Goal: Transaction & Acquisition: Obtain resource

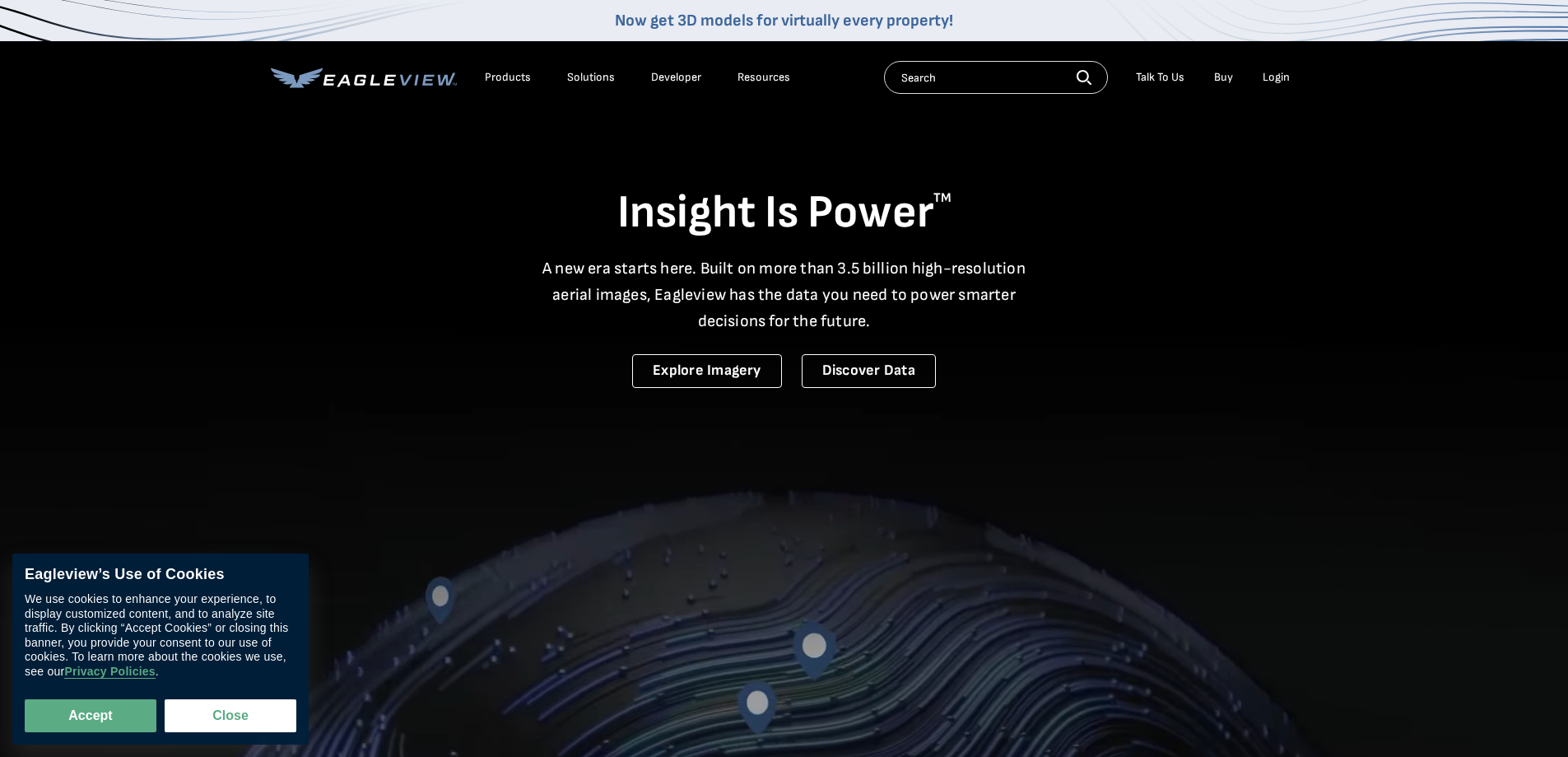
click at [1269, 74] on div "Login" at bounding box center [1276, 77] width 27 height 15
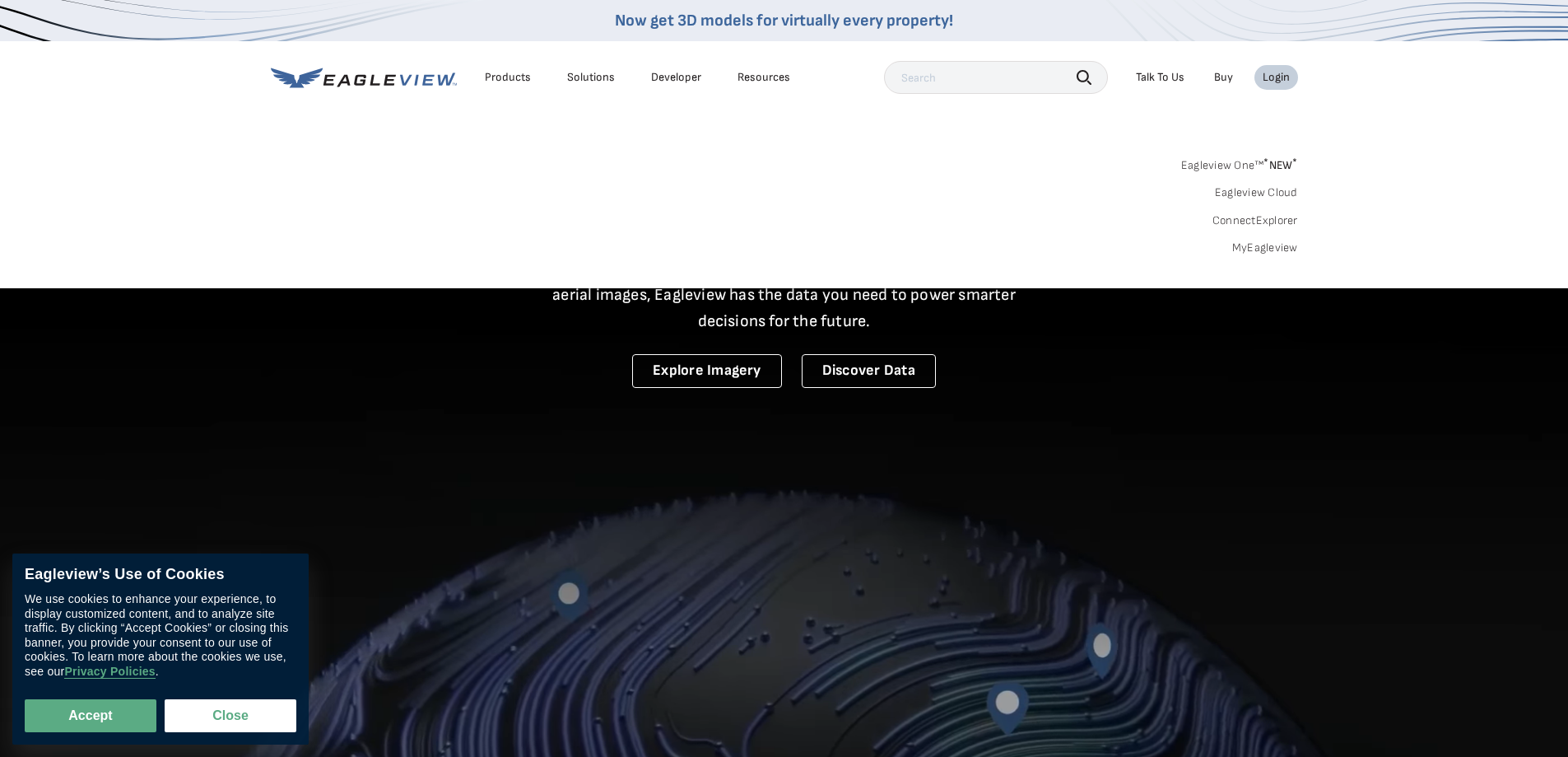
click at [1269, 74] on div "Login" at bounding box center [1276, 77] width 27 height 15
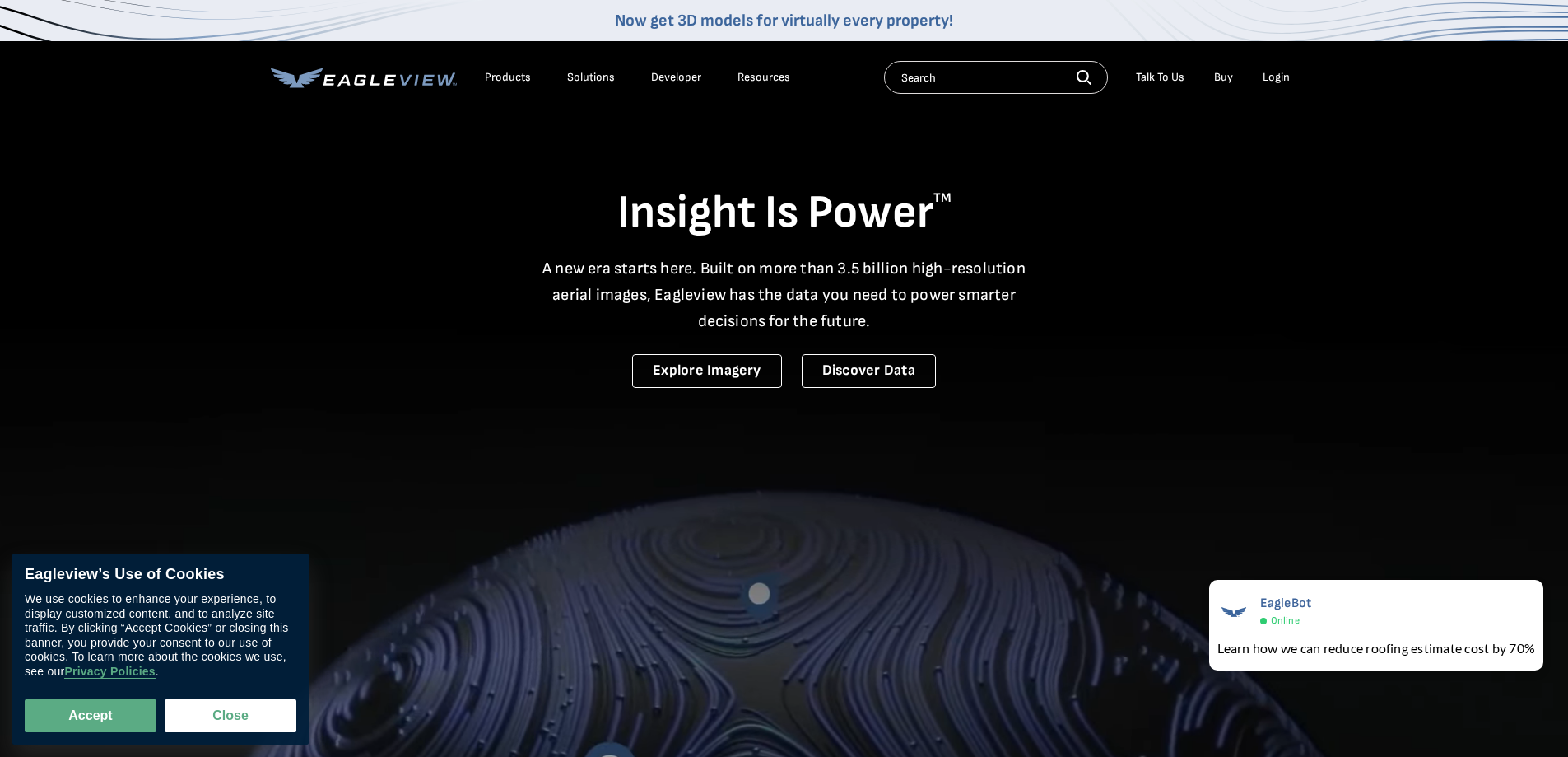
click at [1283, 77] on div "Login" at bounding box center [1276, 77] width 27 height 15
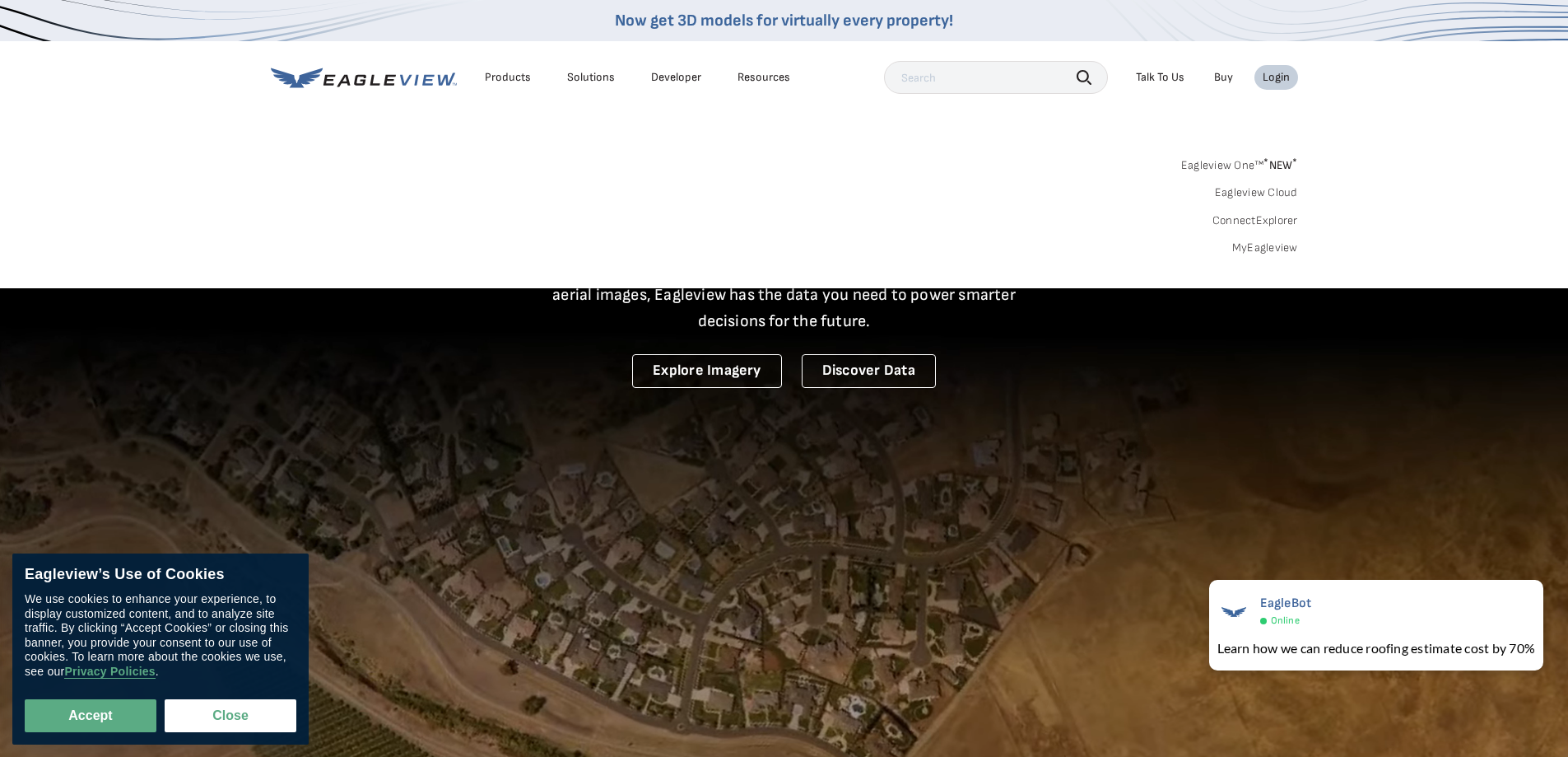
click at [373, 81] on icon at bounding box center [364, 77] width 186 height 20
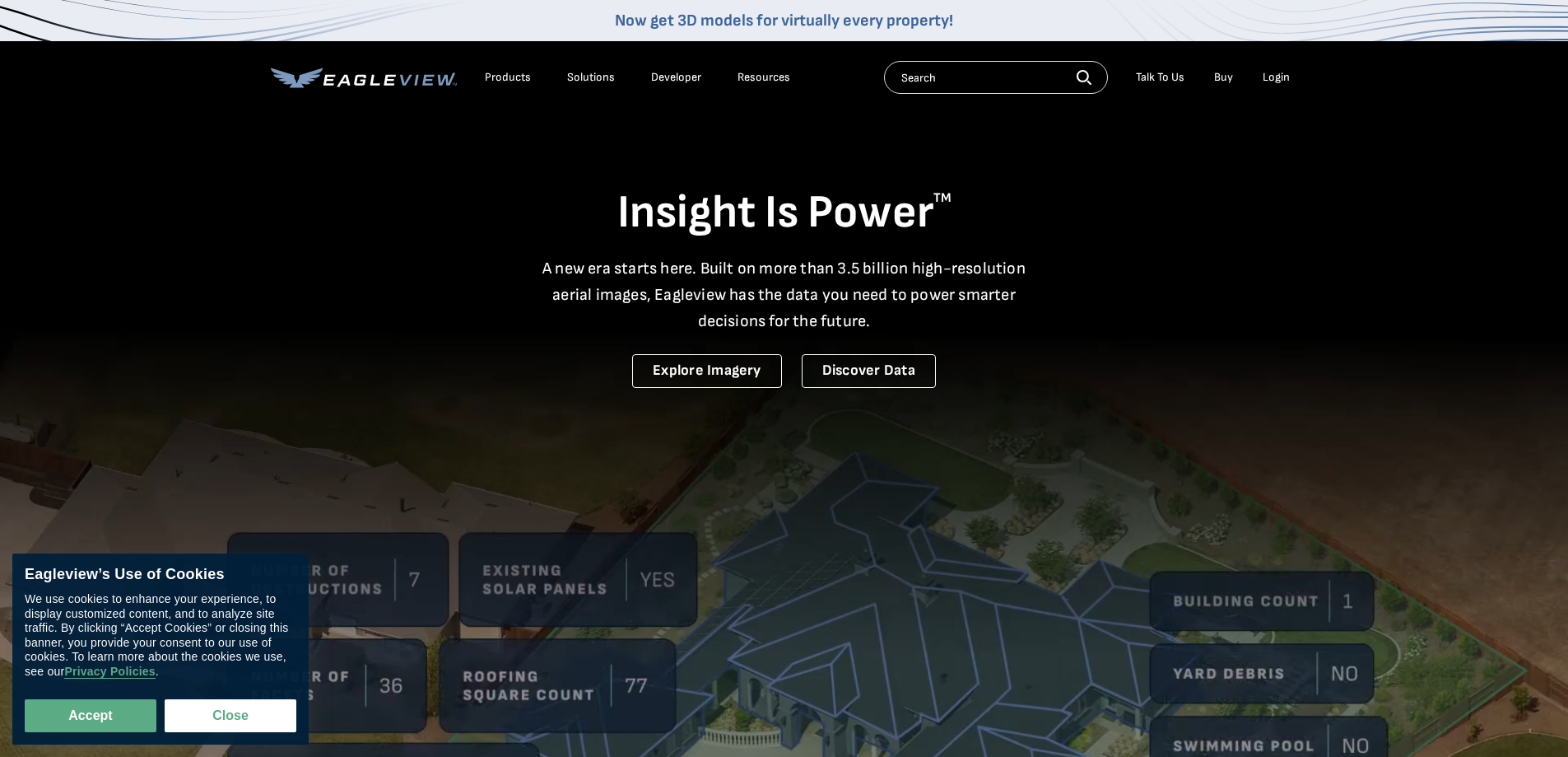
click at [373, 81] on icon at bounding box center [364, 77] width 186 height 20
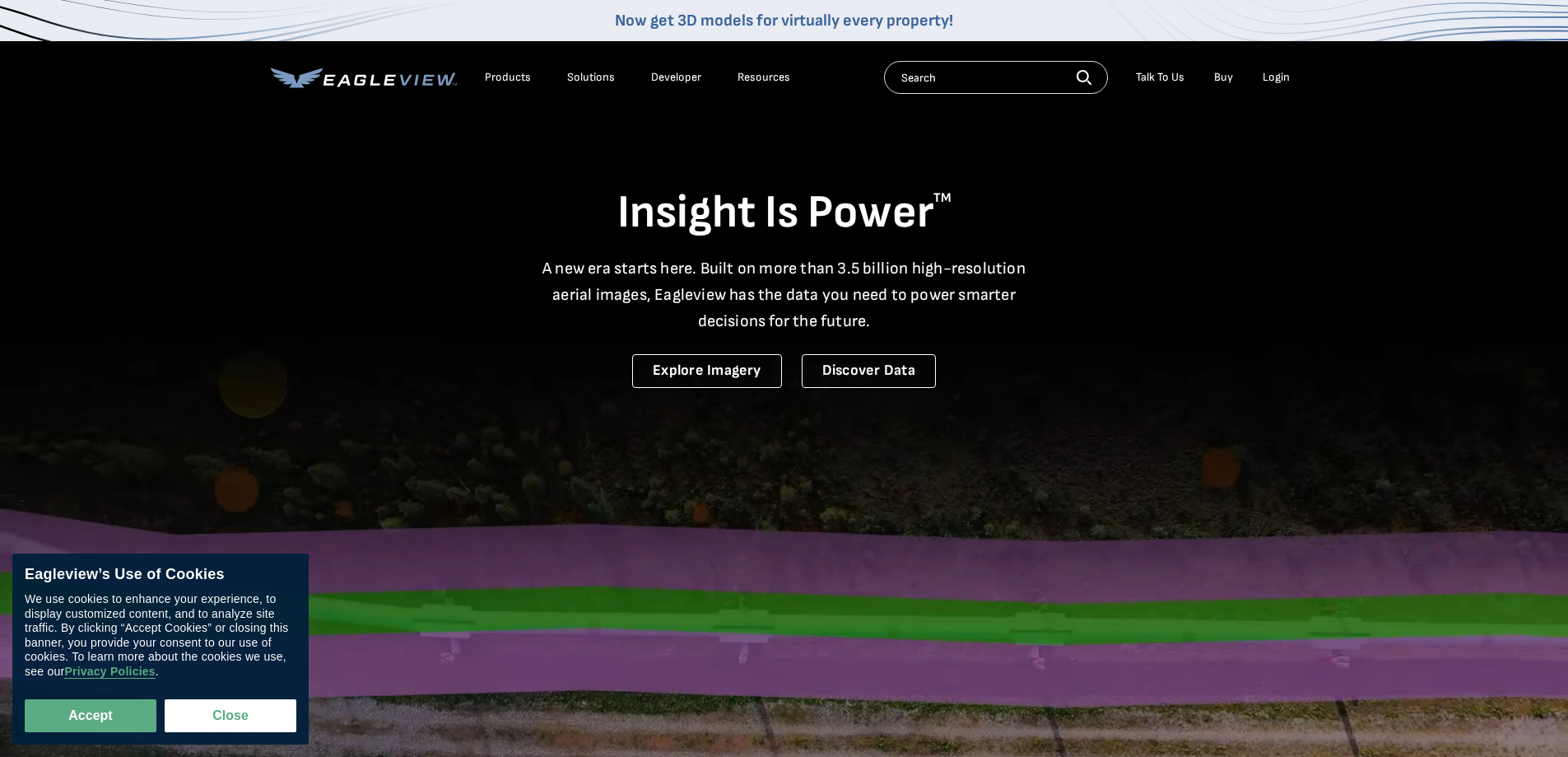
click at [971, 84] on input "text" at bounding box center [996, 77] width 224 height 33
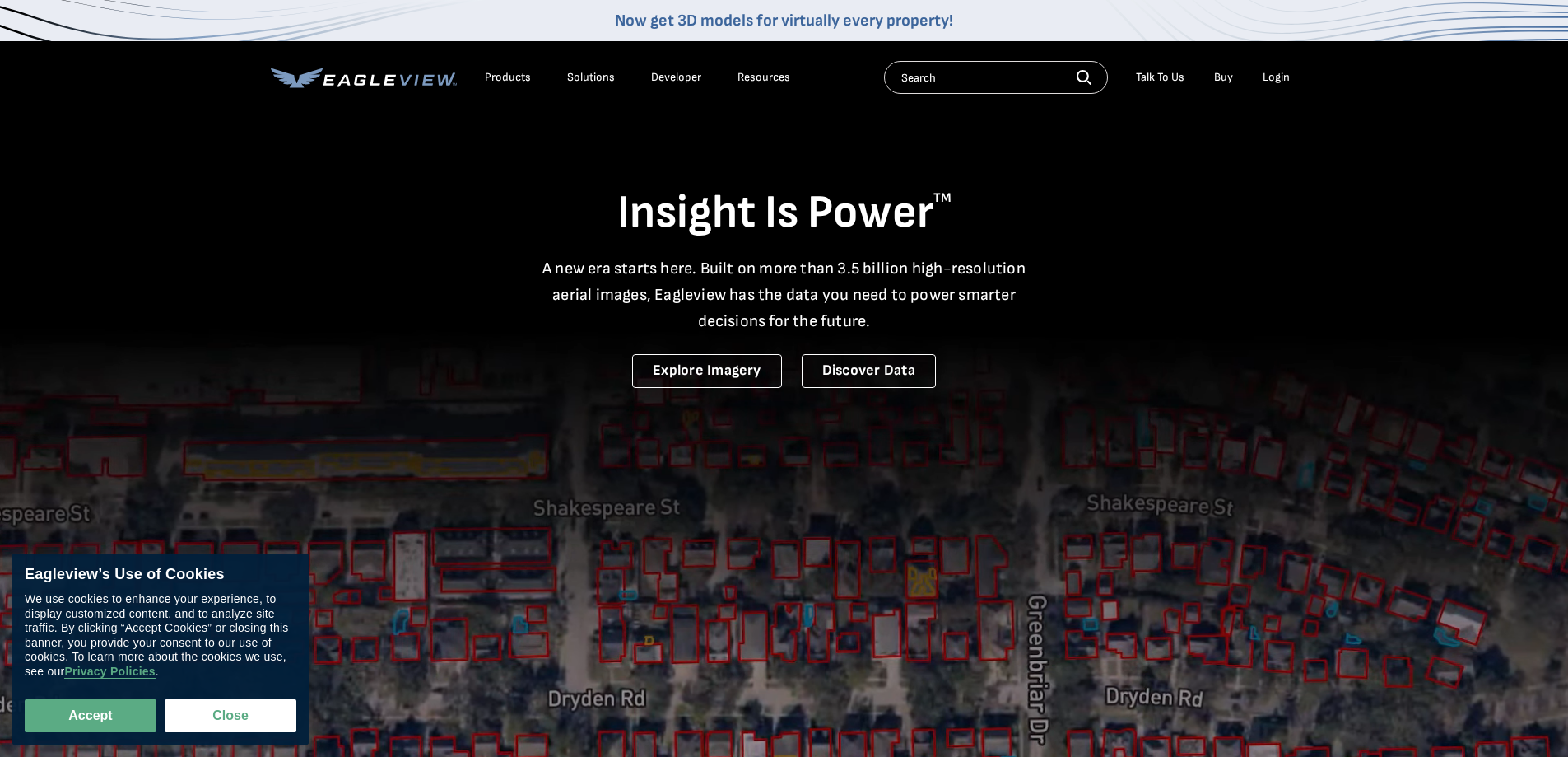
click at [1228, 79] on link "Buy" at bounding box center [1224, 77] width 19 height 15
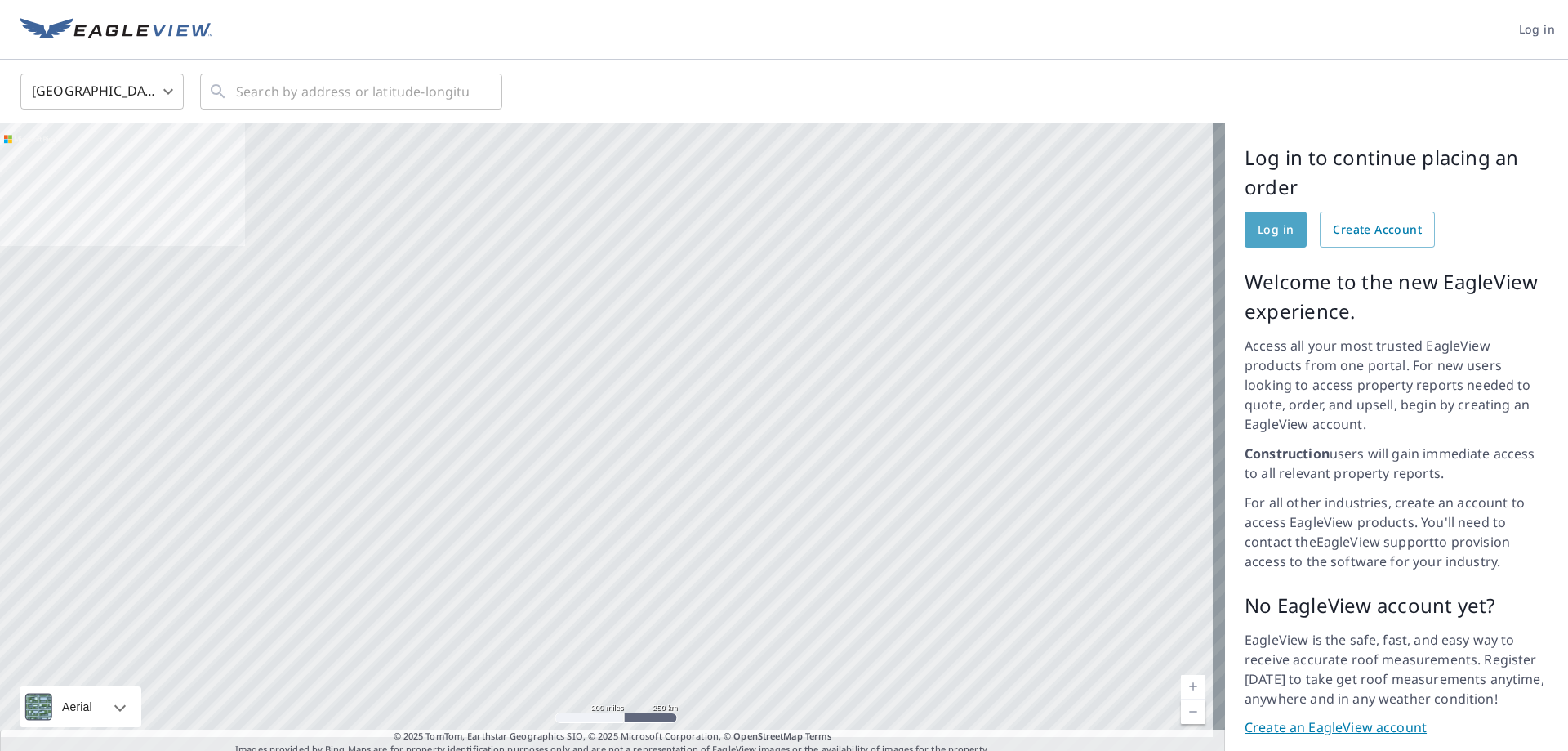
click at [1257, 230] on span "Log in" at bounding box center [1275, 230] width 36 height 20
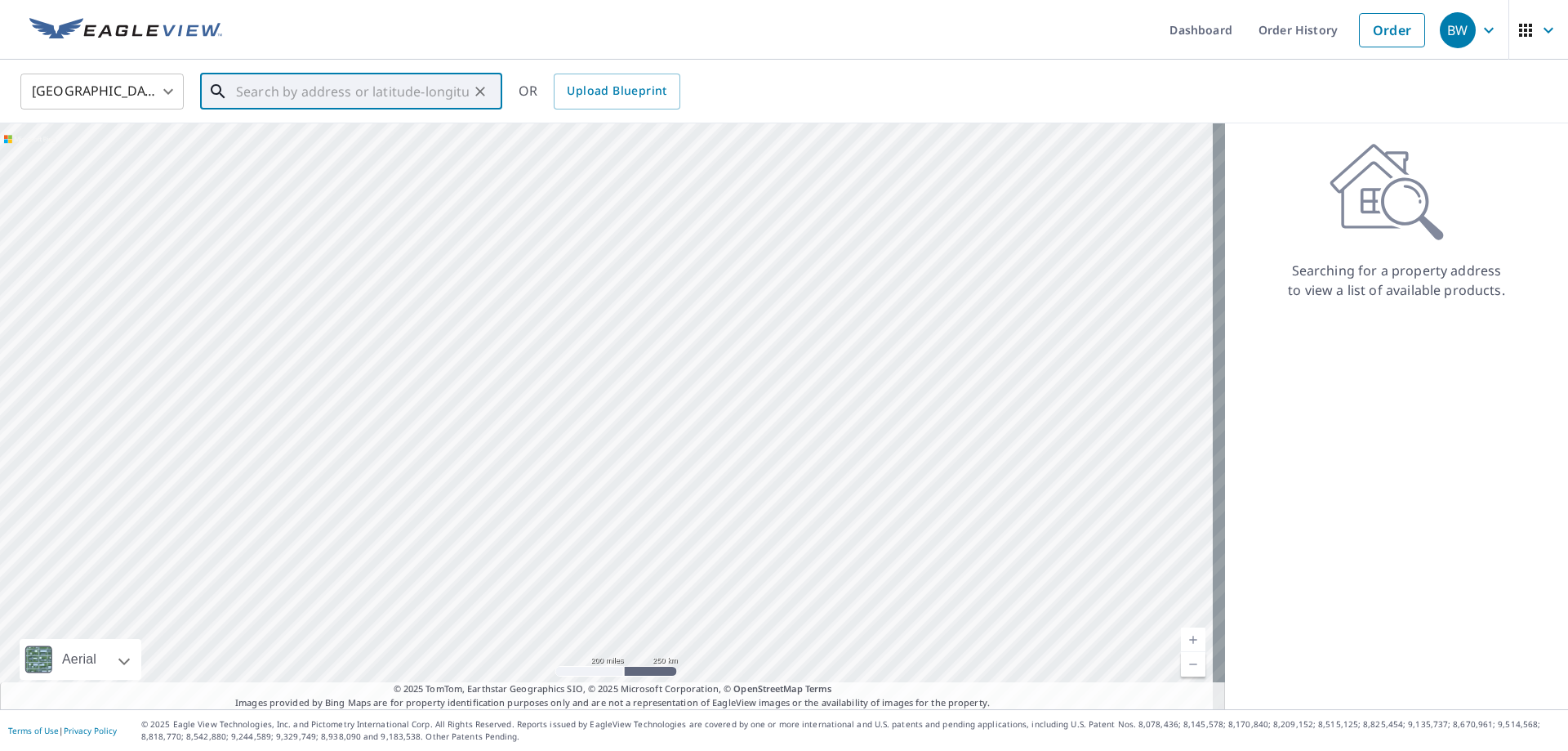
click at [271, 86] on input "text" at bounding box center [352, 91] width 233 height 46
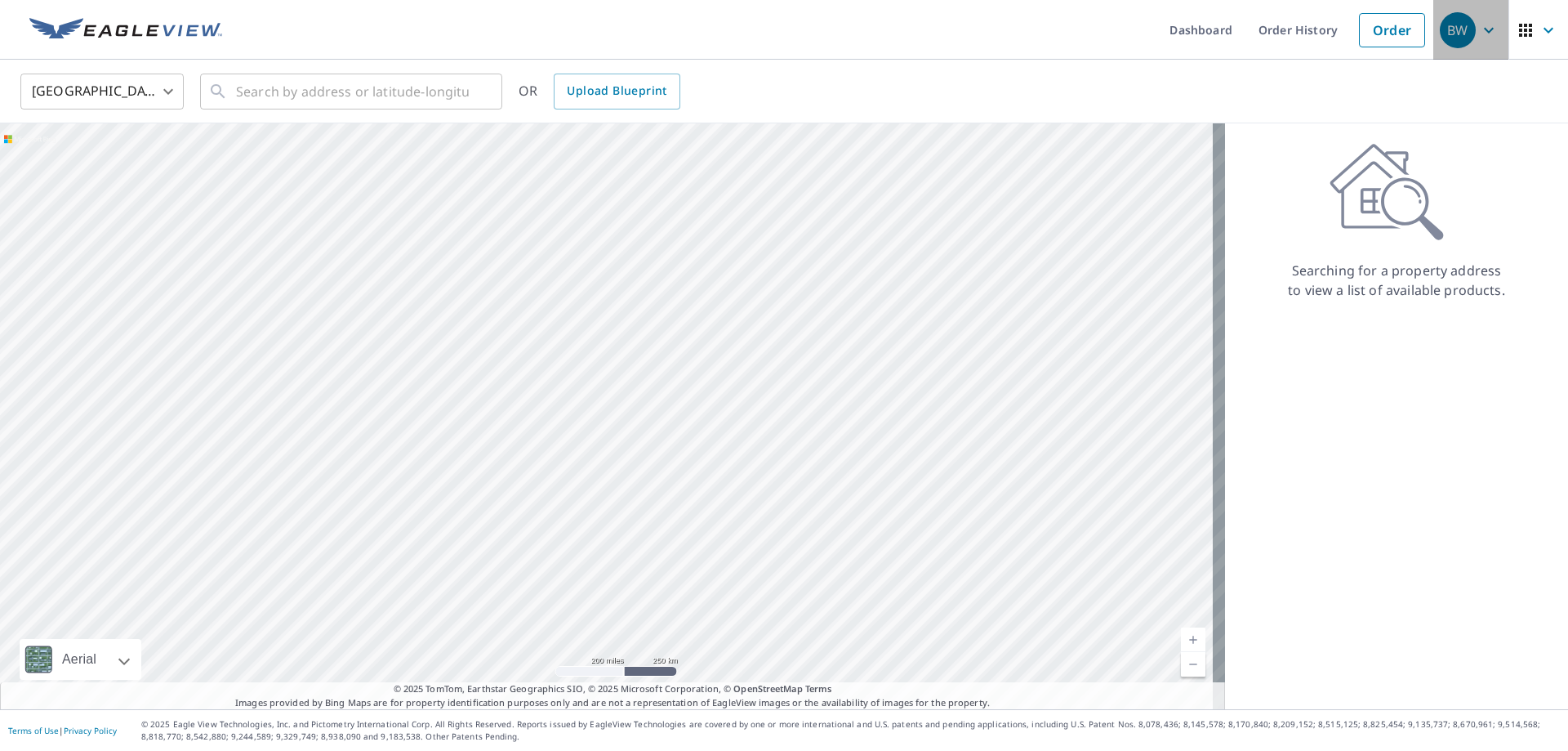
click at [1453, 30] on div "BW" at bounding box center [1457, 30] width 36 height 36
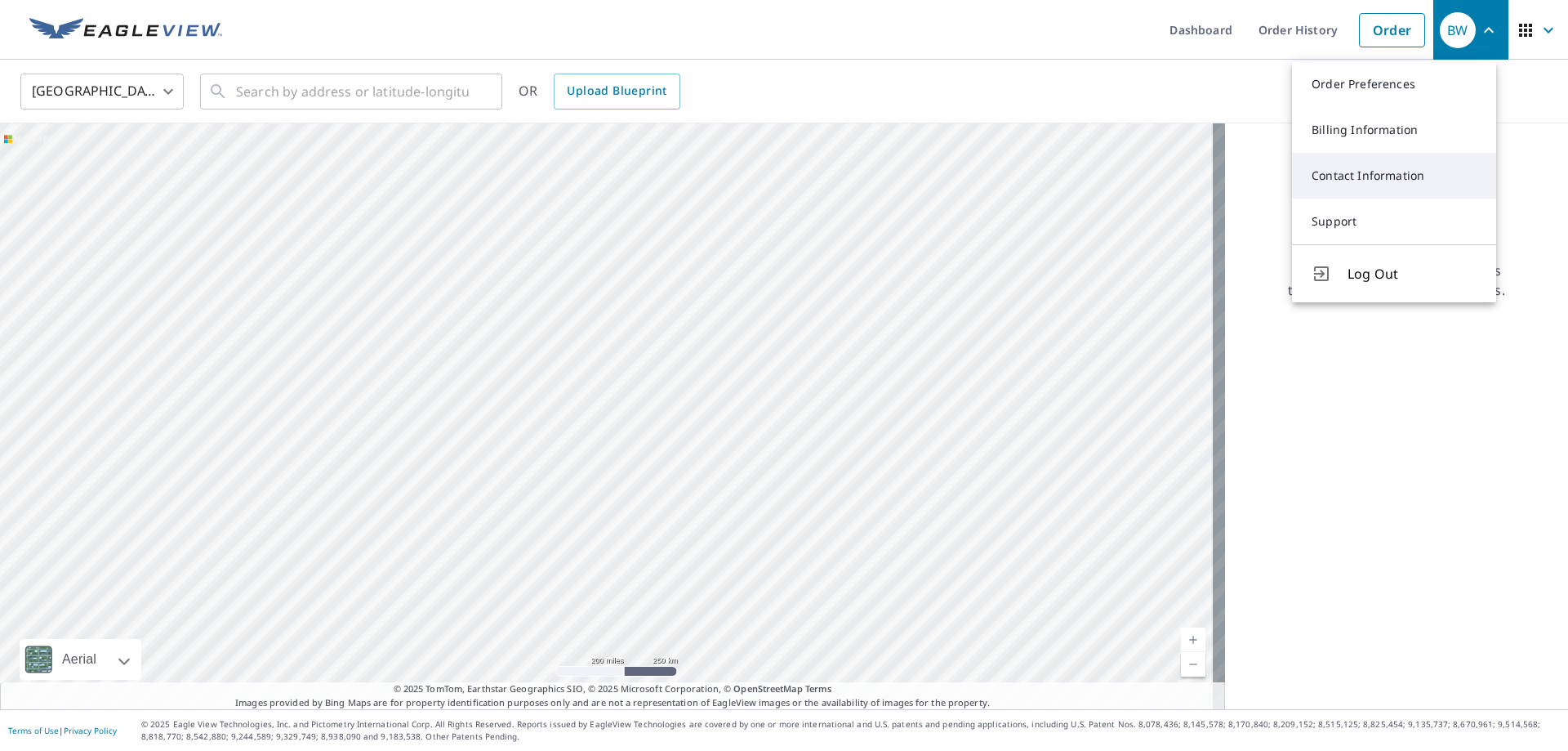
click at [1422, 168] on link "Contact Information" at bounding box center [1393, 175] width 204 height 46
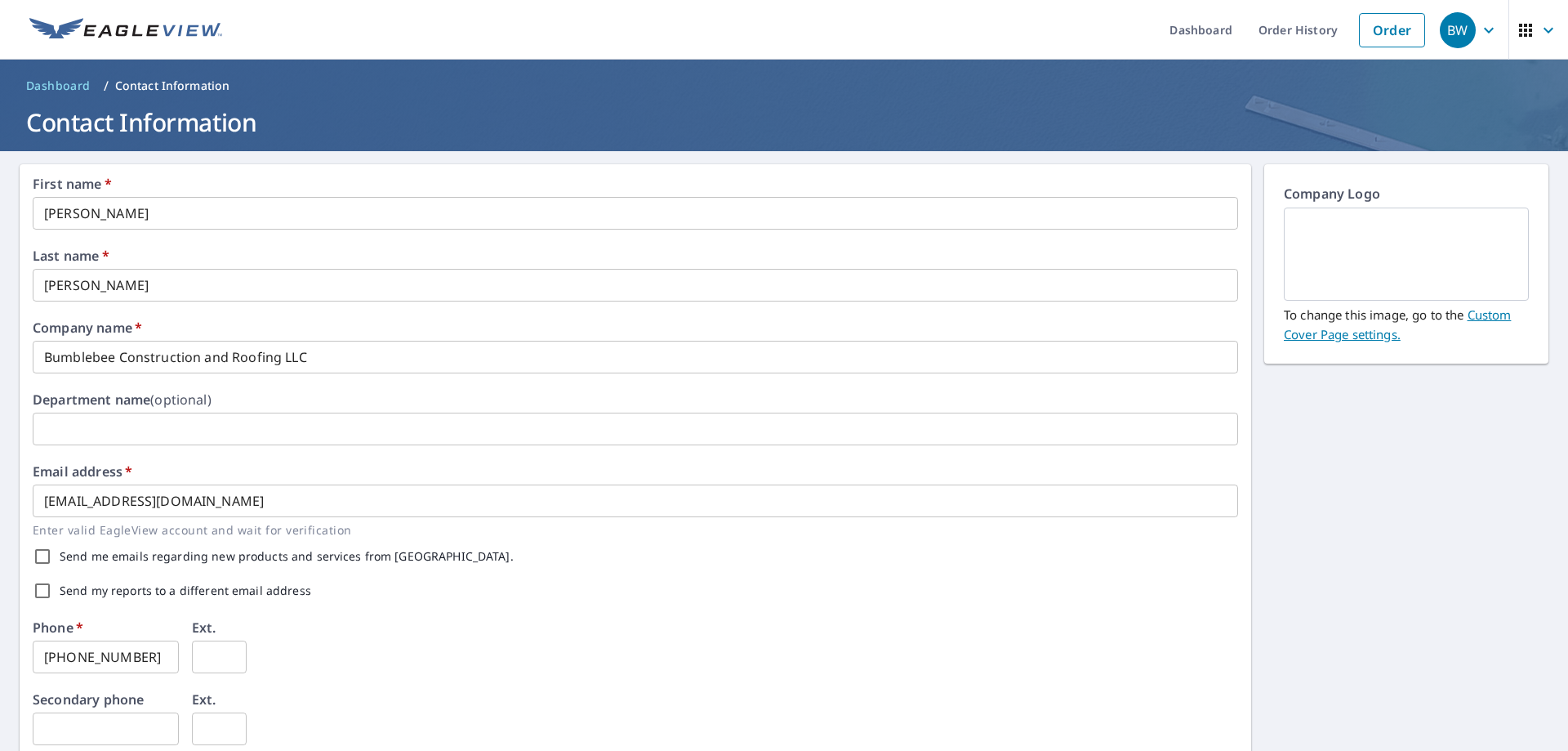
click at [1398, 444] on div "First name   * Bruce ​ Last name   * Wright ​ Company name   * Bumblebee Constr…" at bounding box center [784, 630] width 1568 height 957
click at [1175, 28] on link "Dashboard" at bounding box center [1201, 29] width 89 height 59
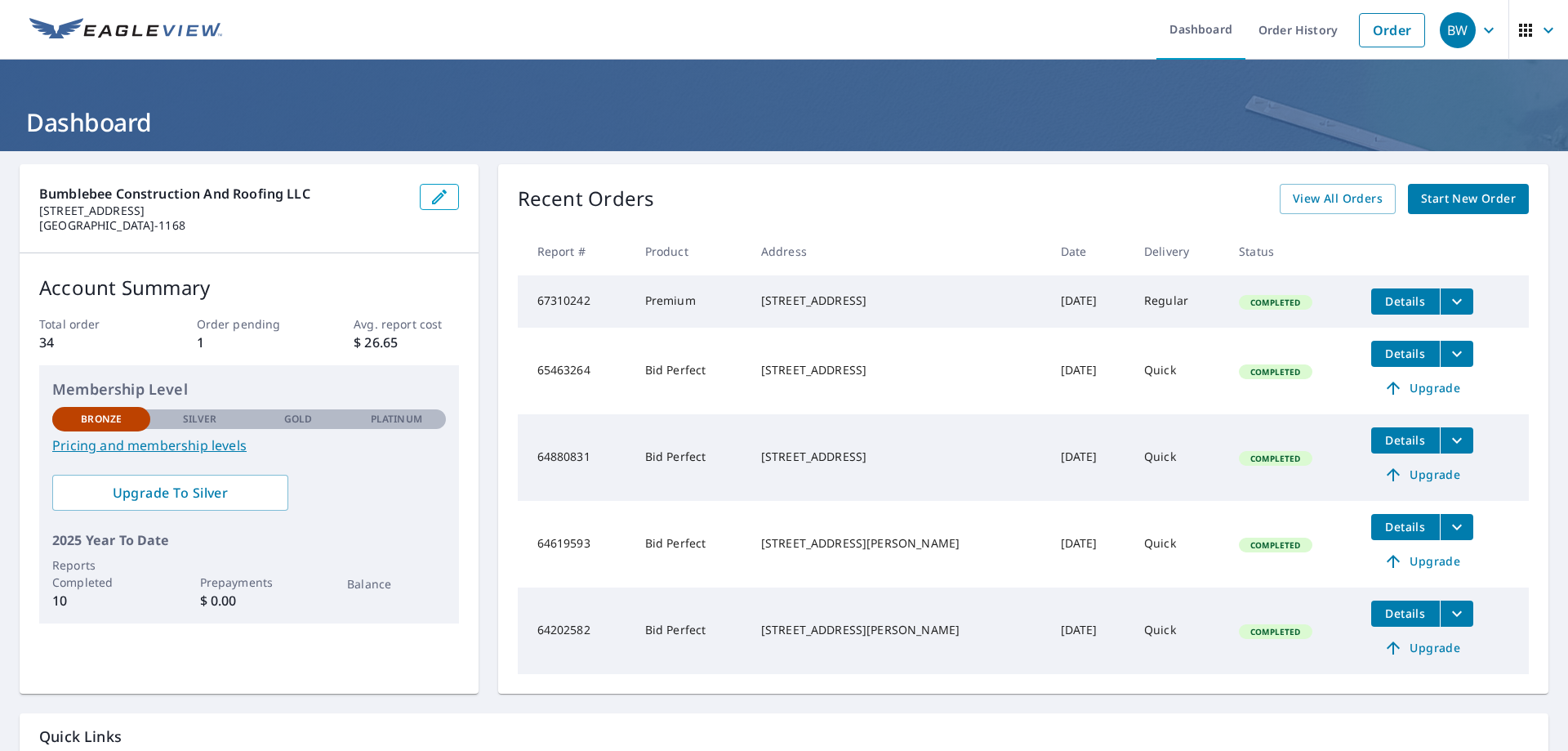
click at [723, 43] on ul "Dashboard Order History Order" at bounding box center [832, 29] width 1201 height 59
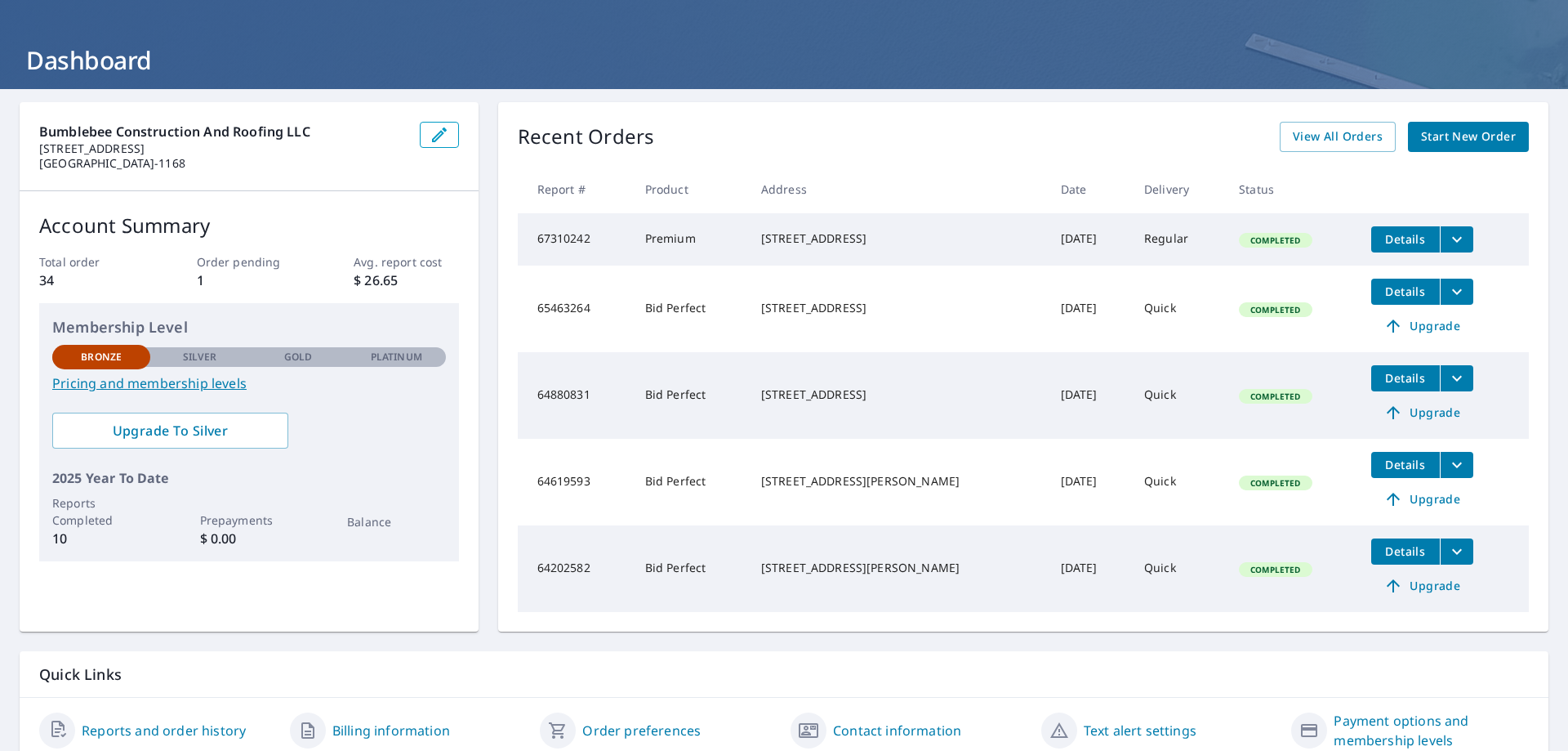
scroll to position [61, 0]
click at [700, 254] on td "Premium" at bounding box center [690, 240] width 116 height 53
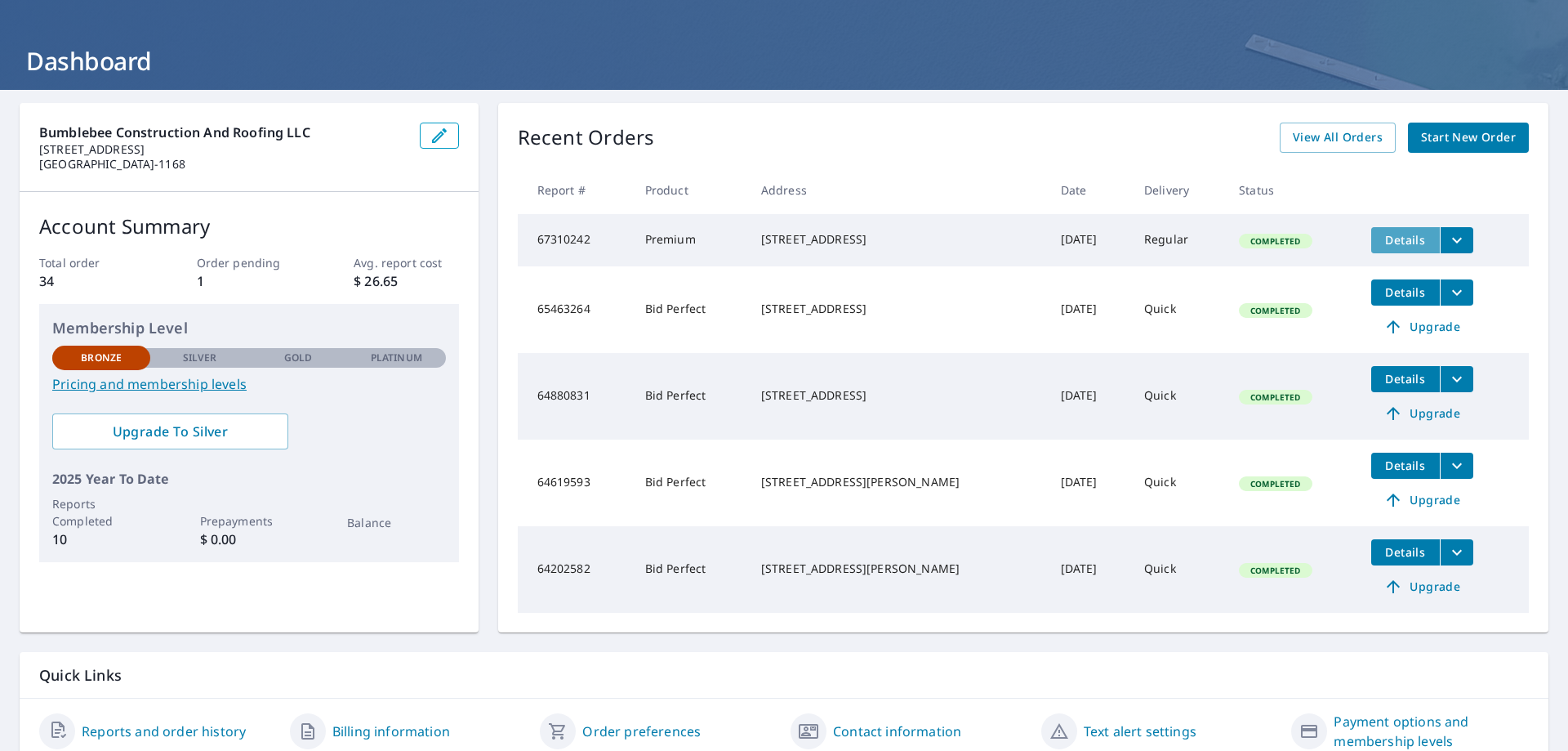
click at [1393, 240] on span "Details" at bounding box center [1405, 240] width 49 height 16
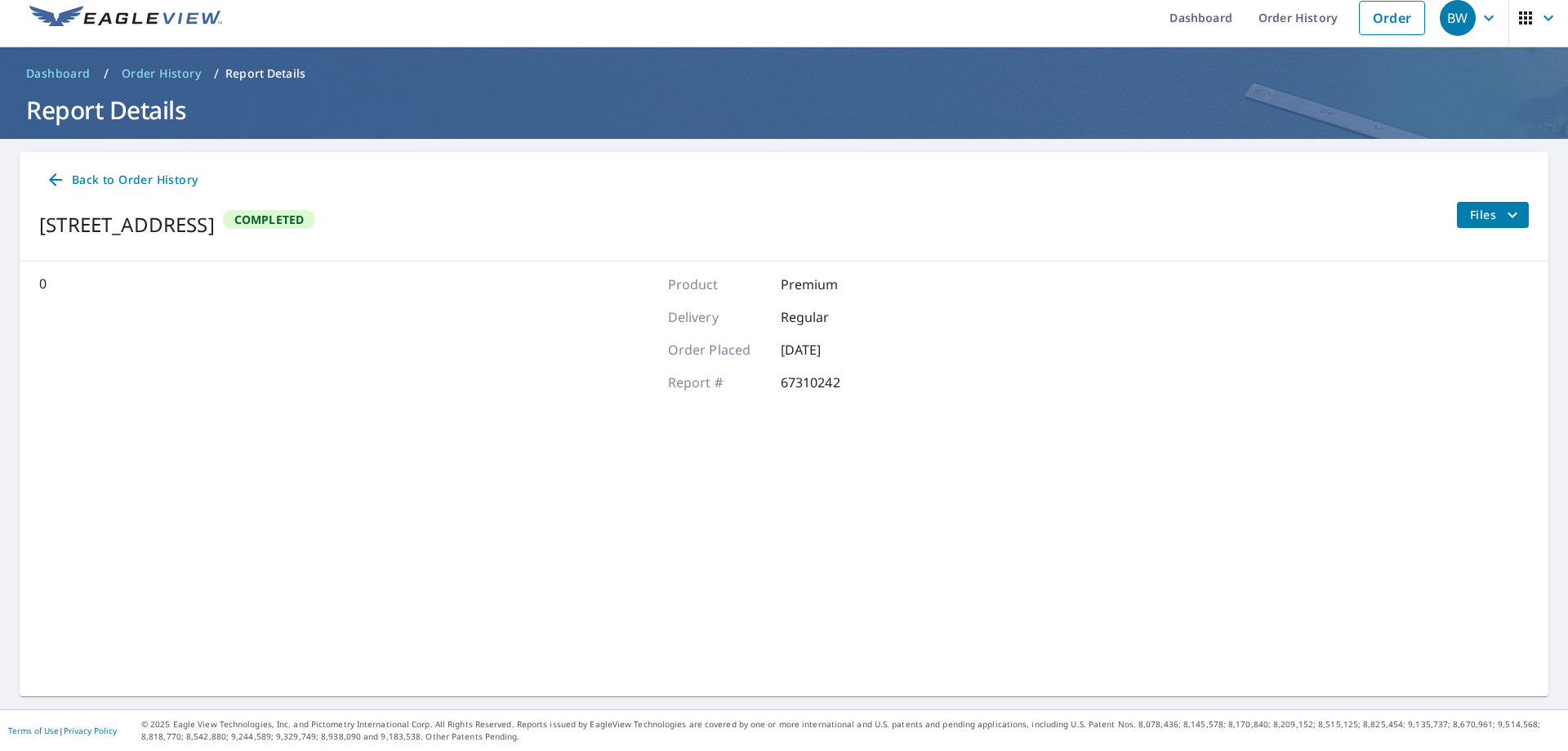
scroll to position [13, 0]
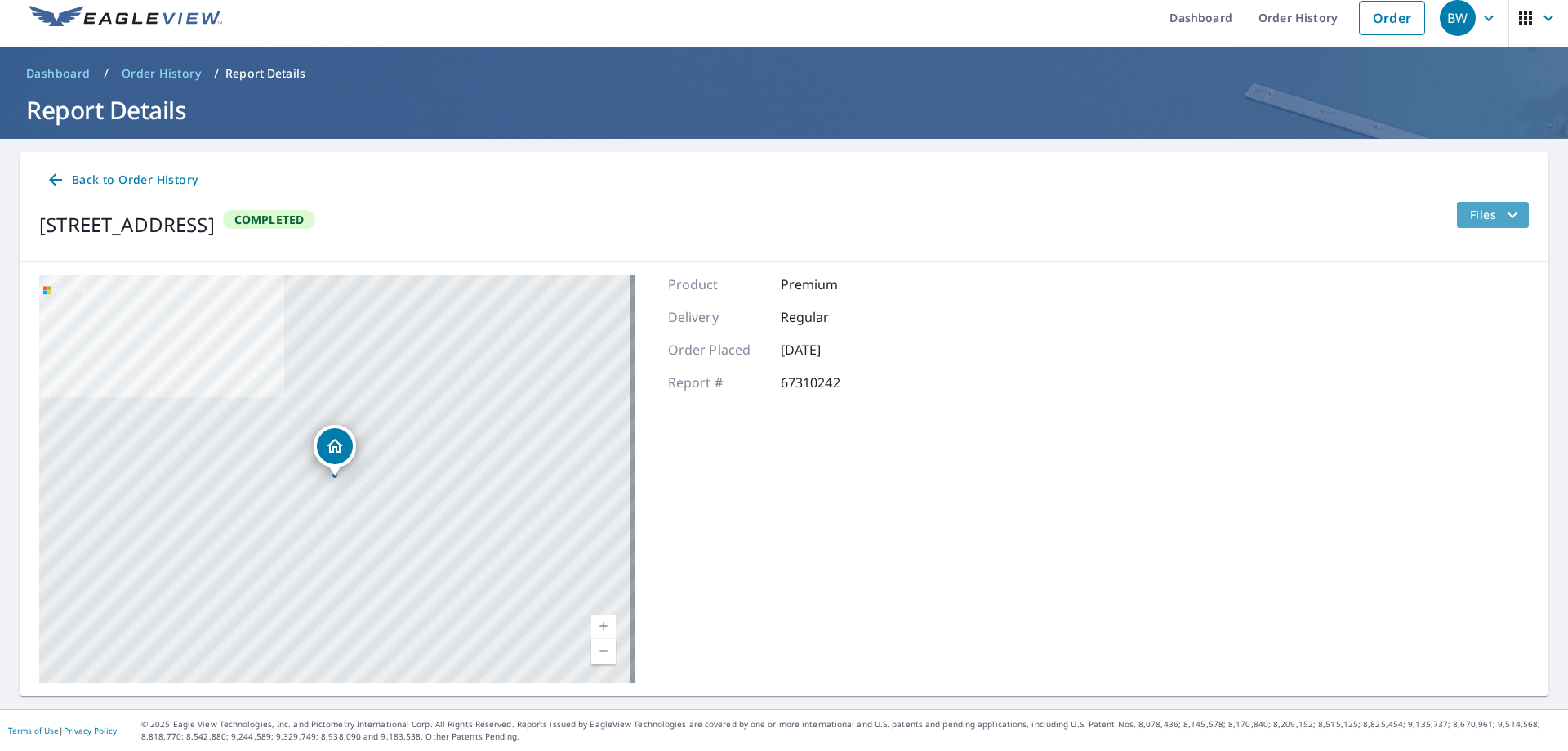
click at [1502, 218] on icon "filesDropdownBtn-67310242" at bounding box center [1511, 214] width 19 height 19
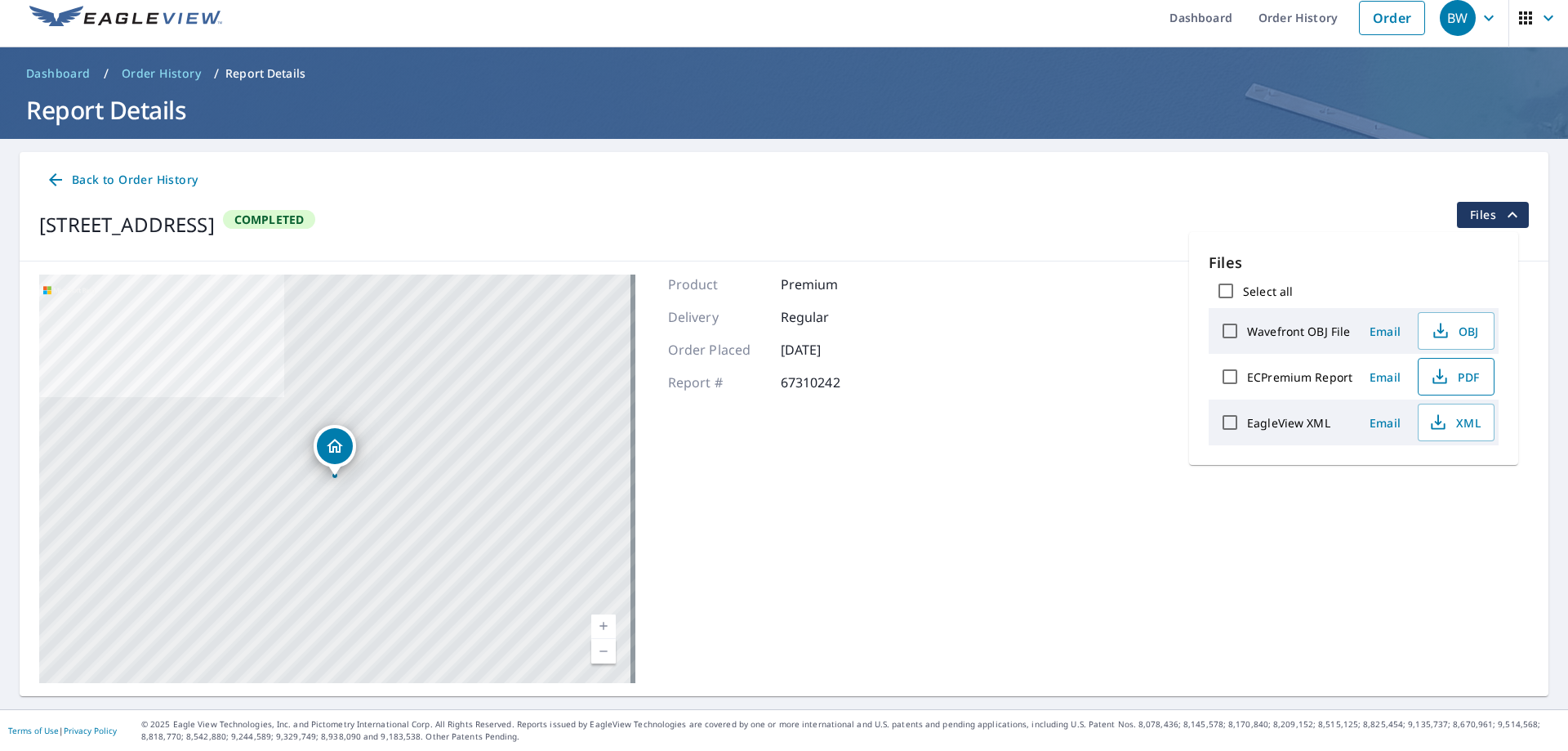
click at [1468, 376] on span "PDF" at bounding box center [1454, 376] width 53 height 19
